Goal: Check status: Check status

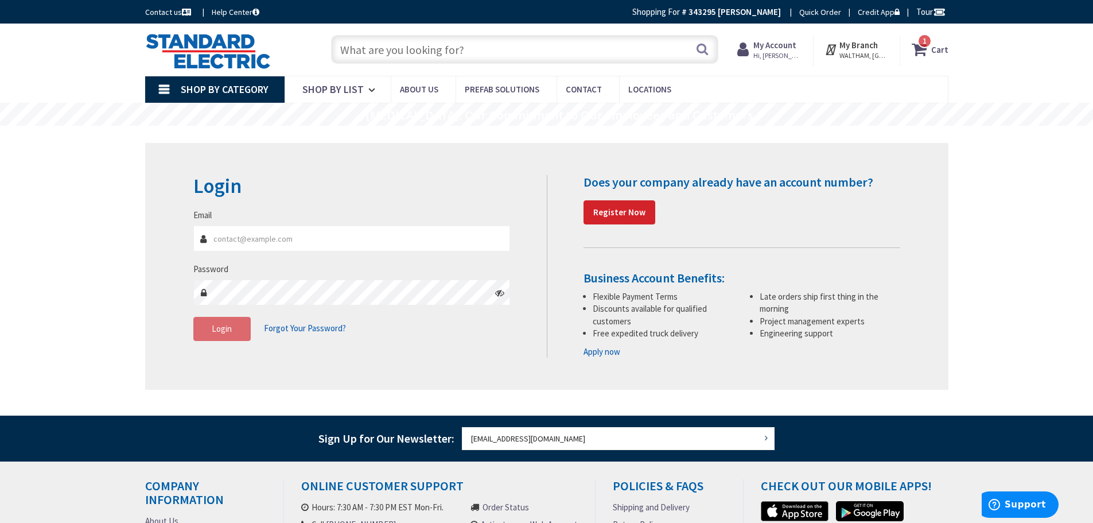
click at [775, 50] on strong "My Account" at bounding box center [775, 45] width 43 height 11
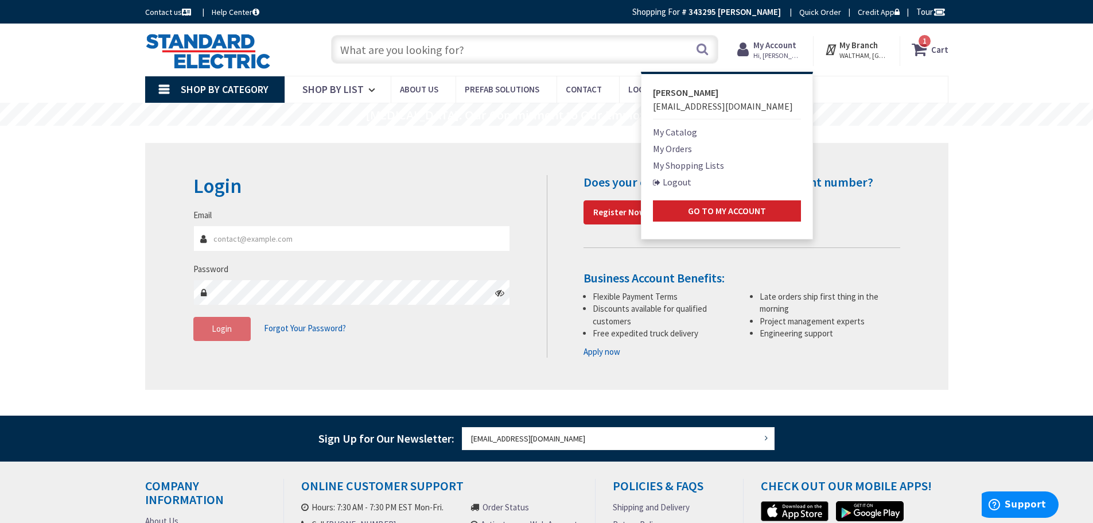
click at [675, 147] on link "My Orders" at bounding box center [672, 149] width 39 height 14
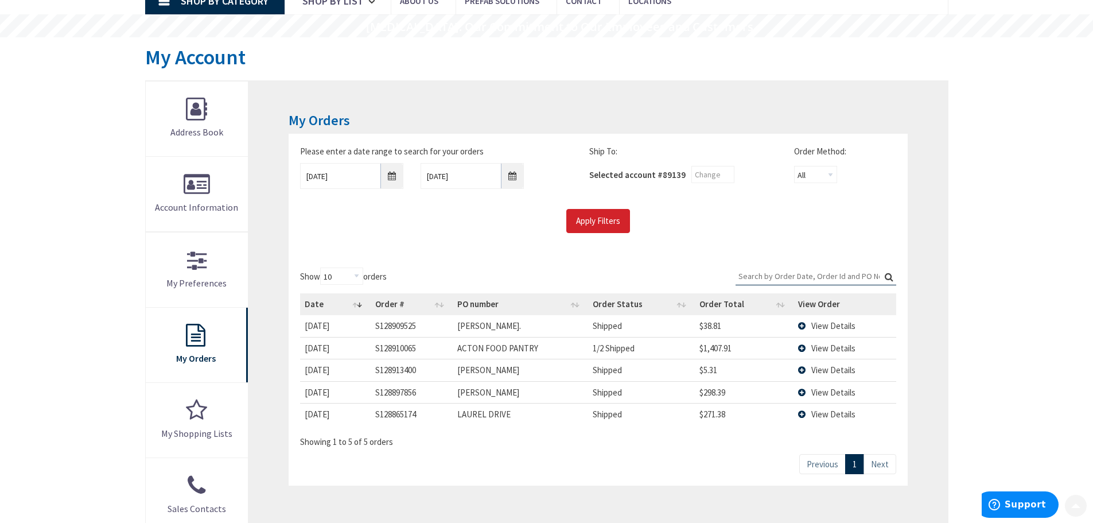
scroll to position [115, 0]
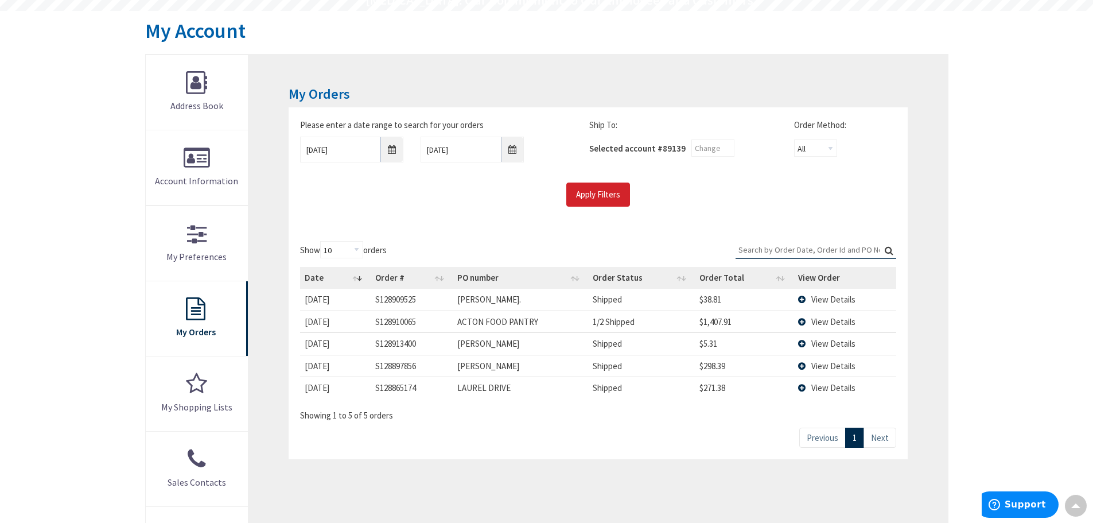
click at [805, 321] on td "View Details" at bounding box center [845, 321] width 103 height 22
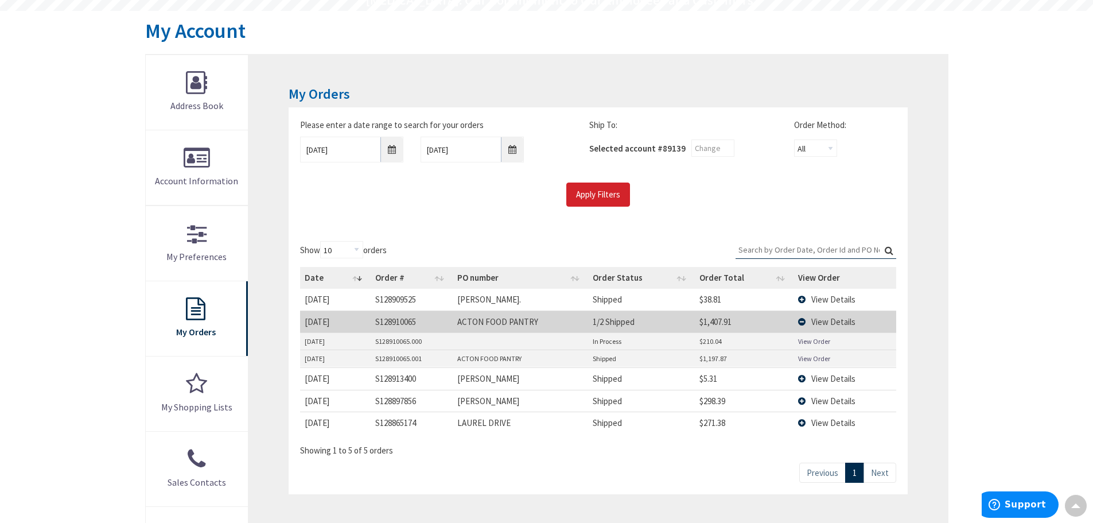
click at [805, 340] on link "View Order" at bounding box center [814, 341] width 32 height 10
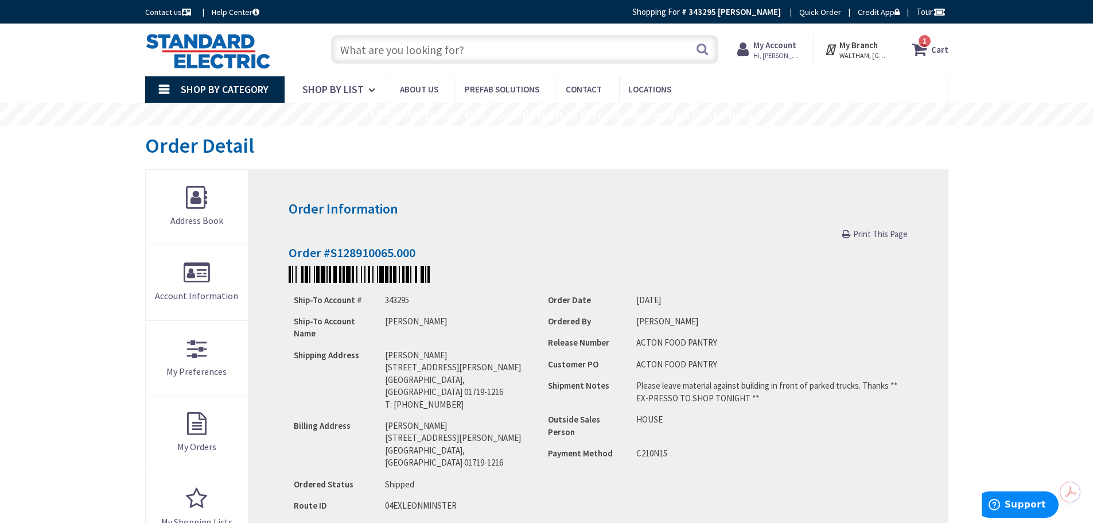
scroll to position [287, 0]
